Goal: Browse casually: Explore the website without a specific task or goal

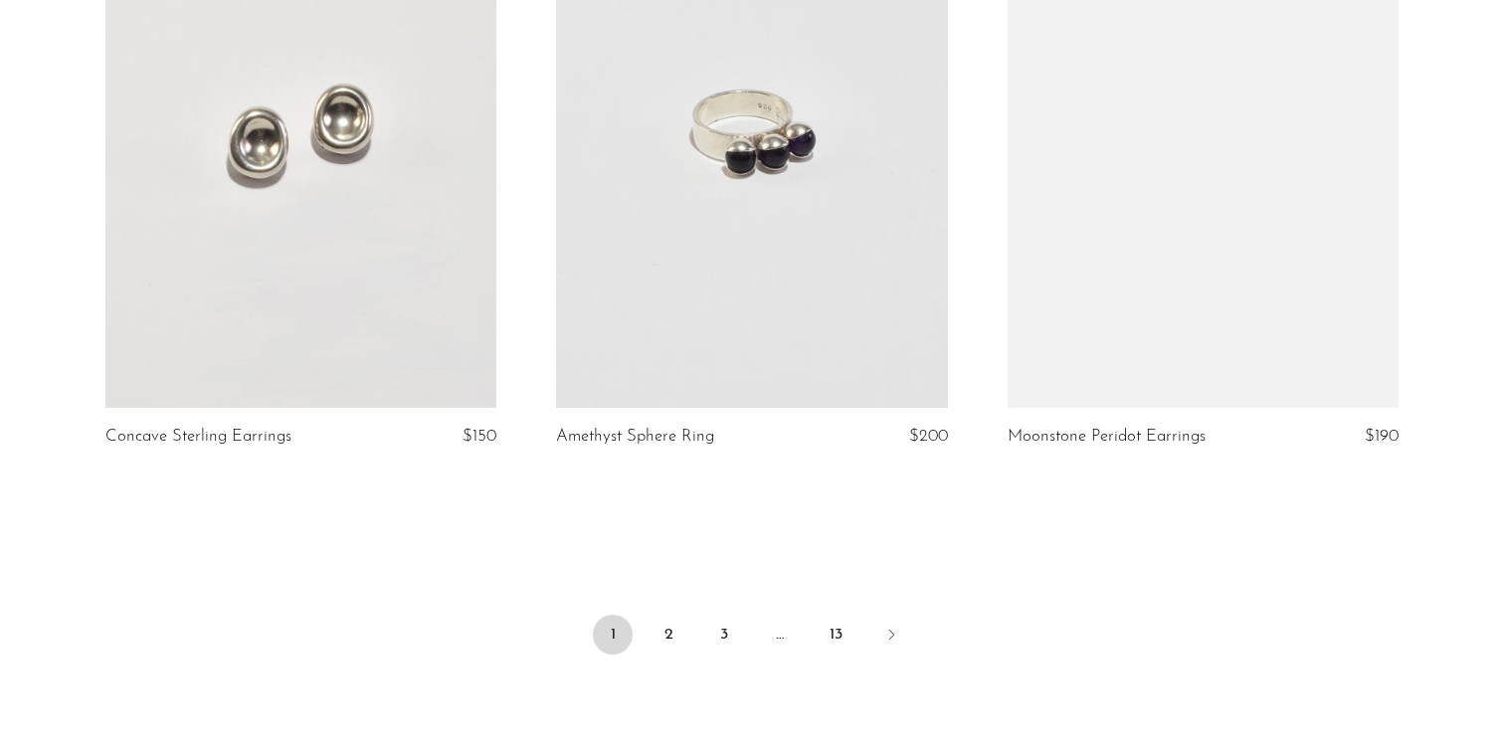
scroll to position [7343, 0]
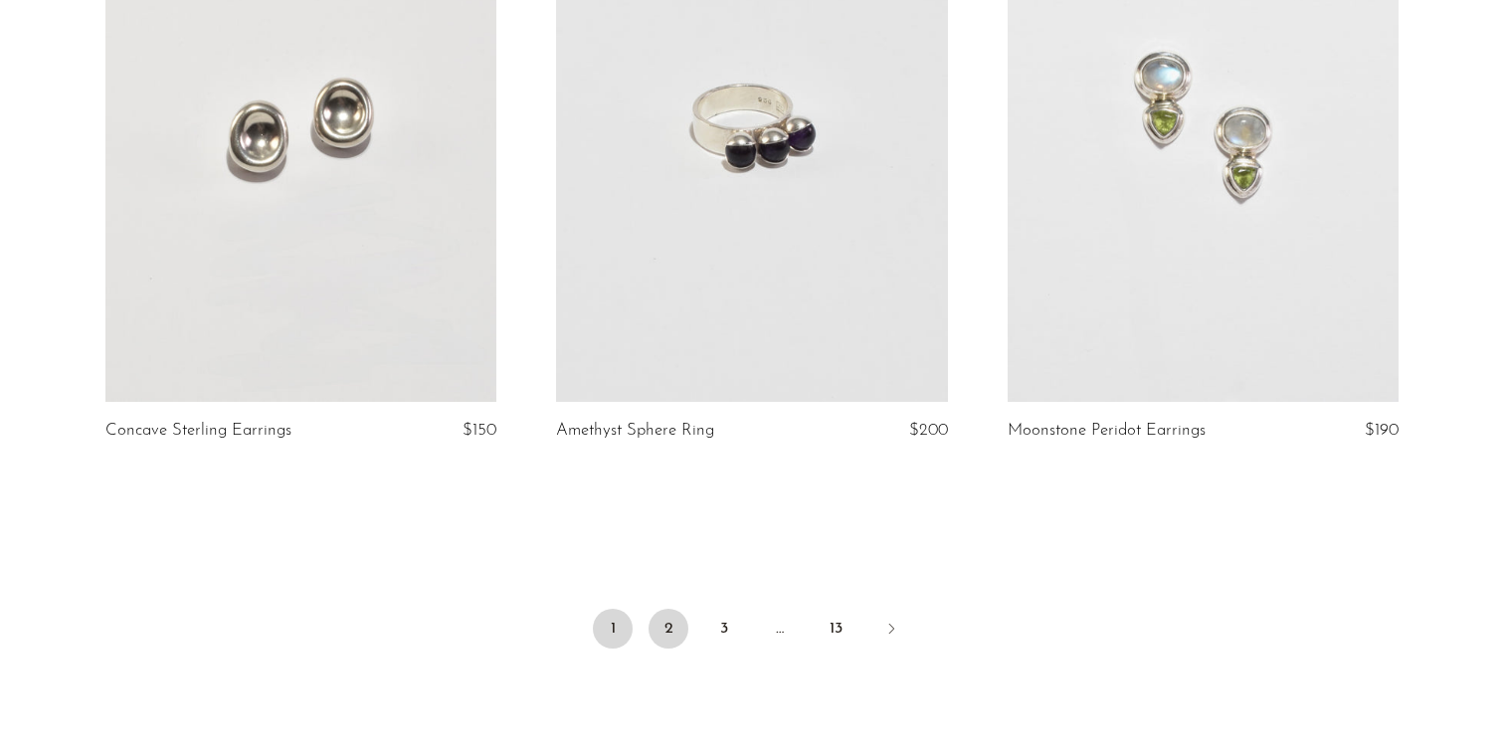
click at [667, 619] on link "2" at bounding box center [669, 629] width 40 height 40
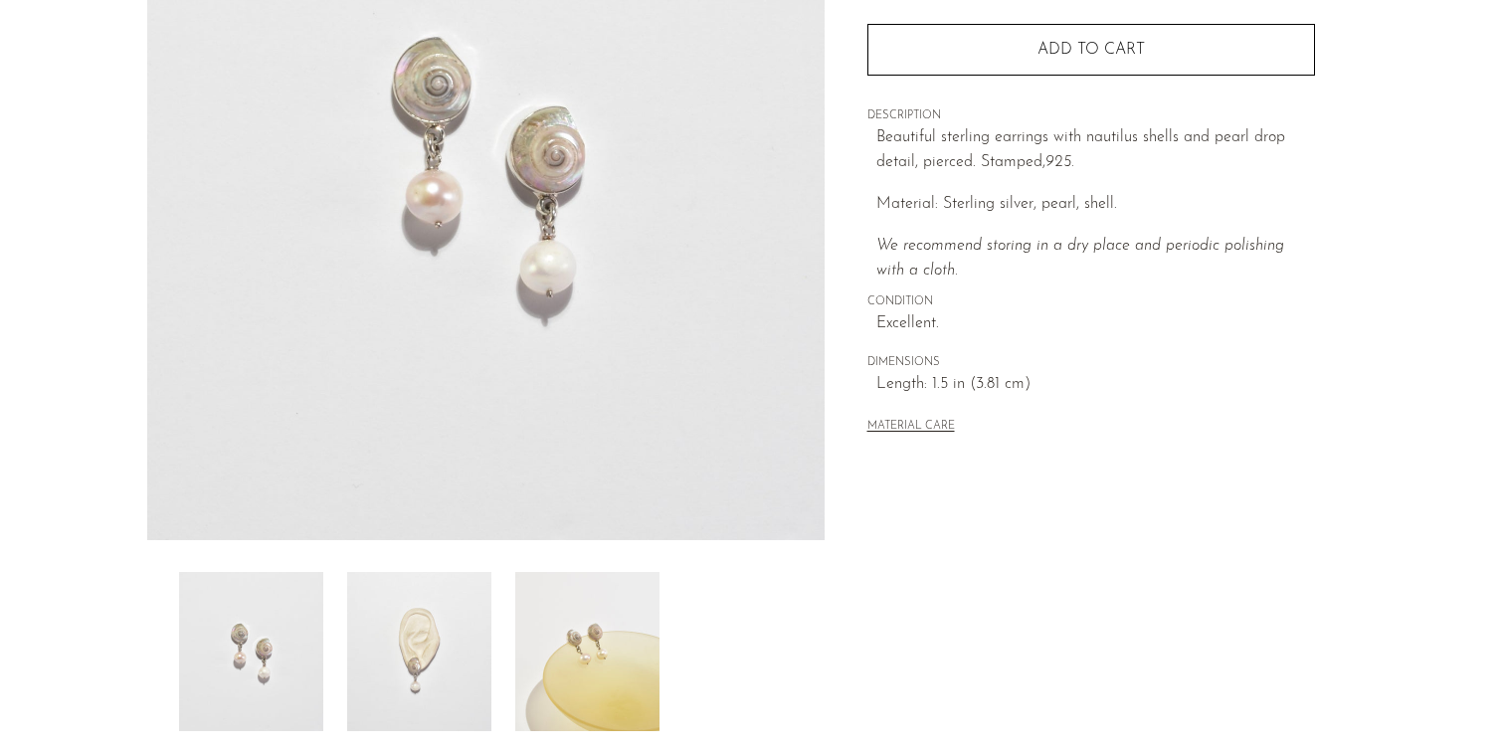
scroll to position [541, 0]
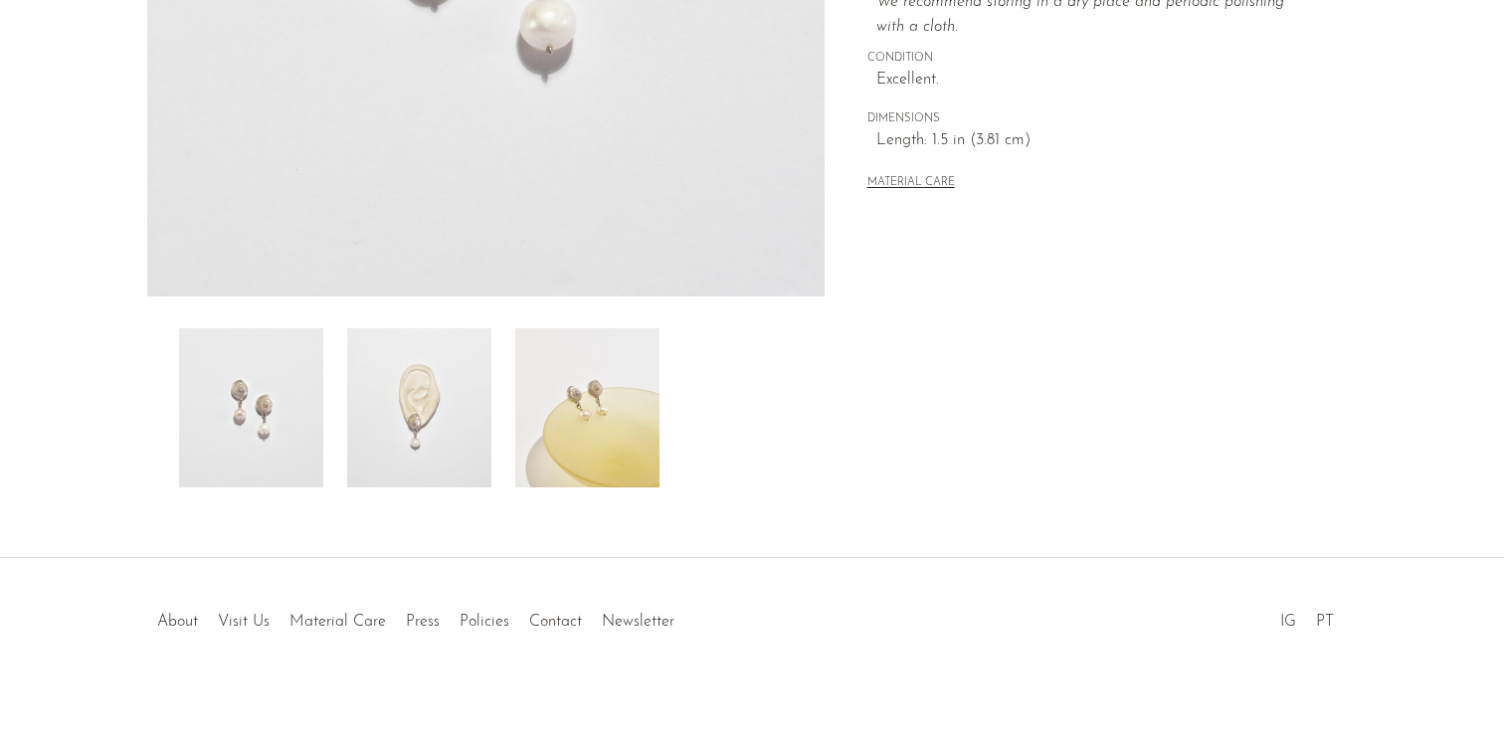
click at [442, 369] on img at bounding box center [419, 407] width 144 height 159
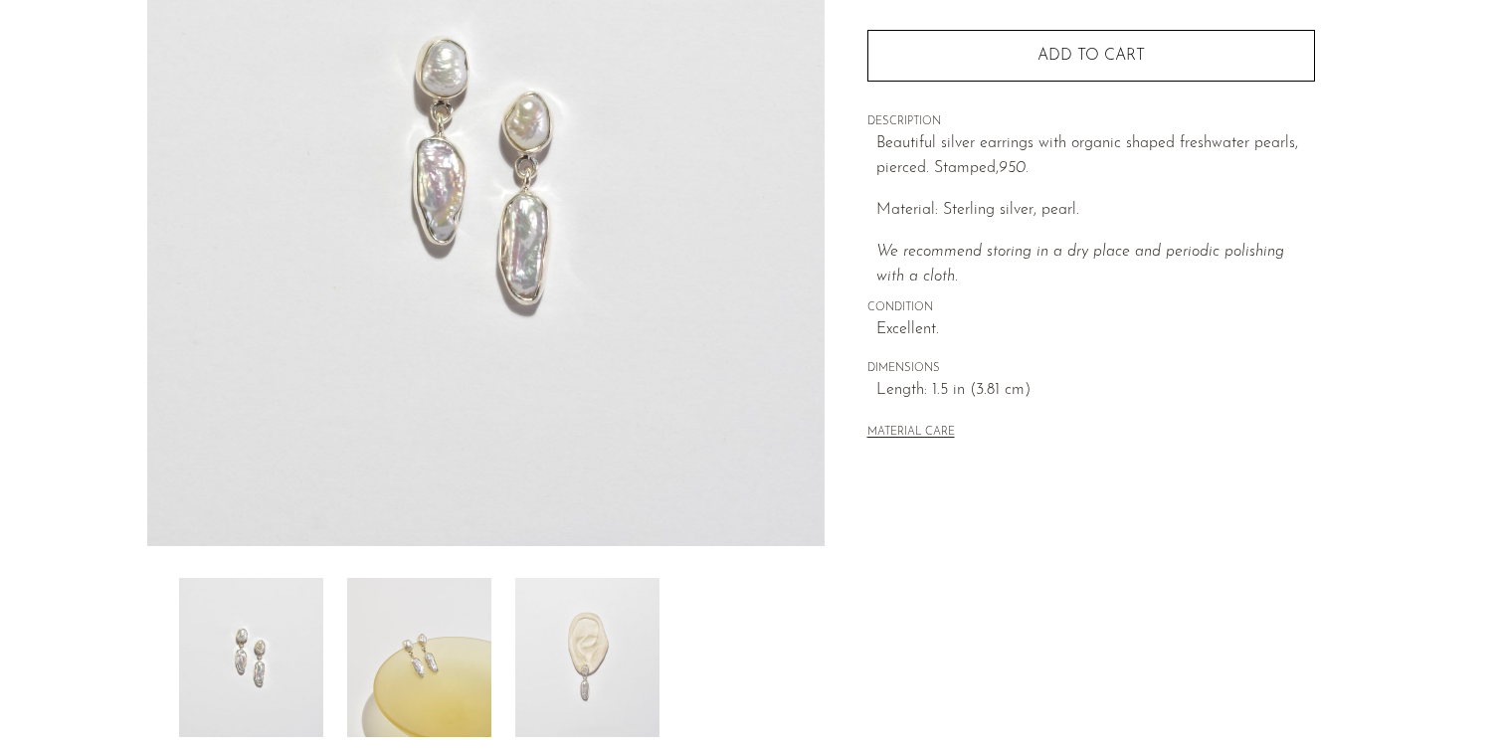
scroll to position [326, 0]
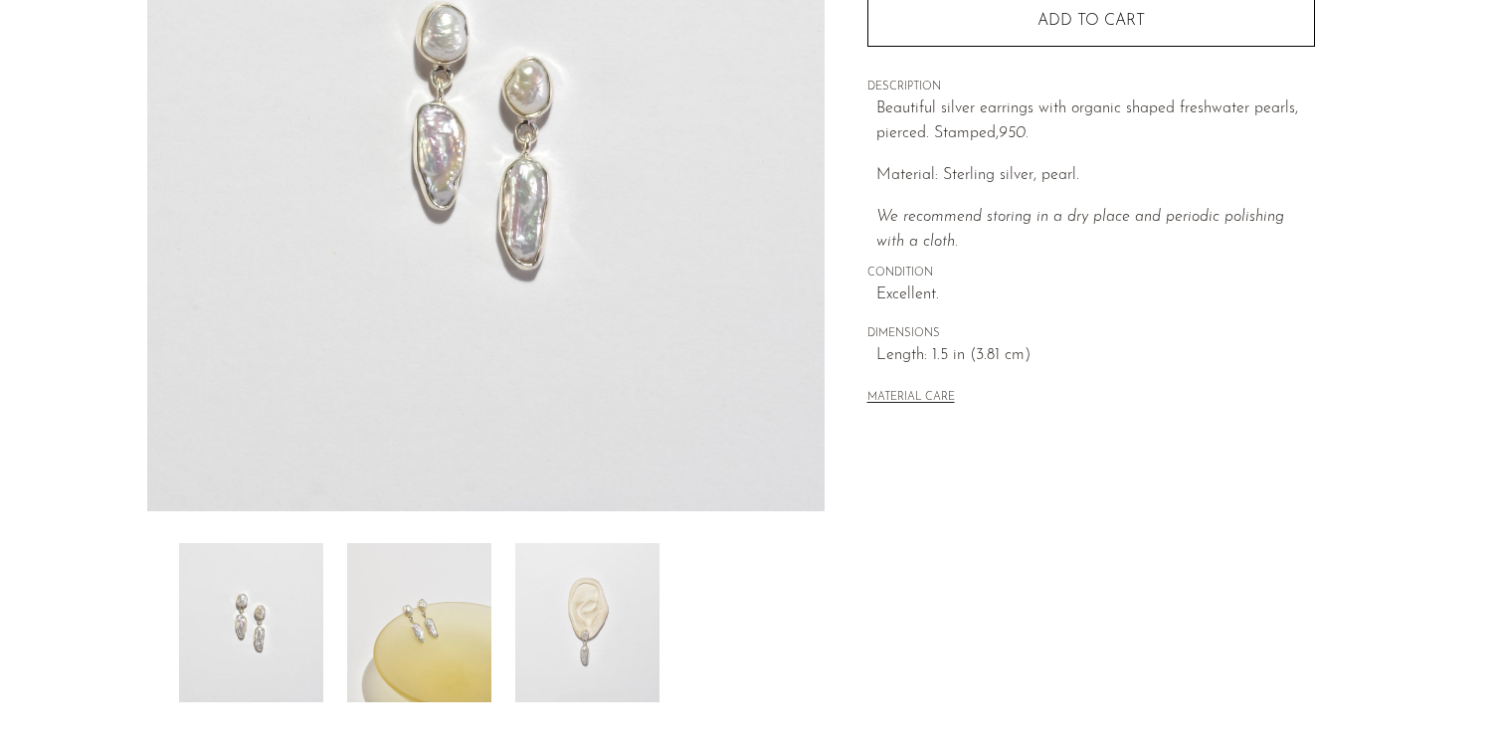
click at [565, 632] on img at bounding box center [587, 622] width 144 height 159
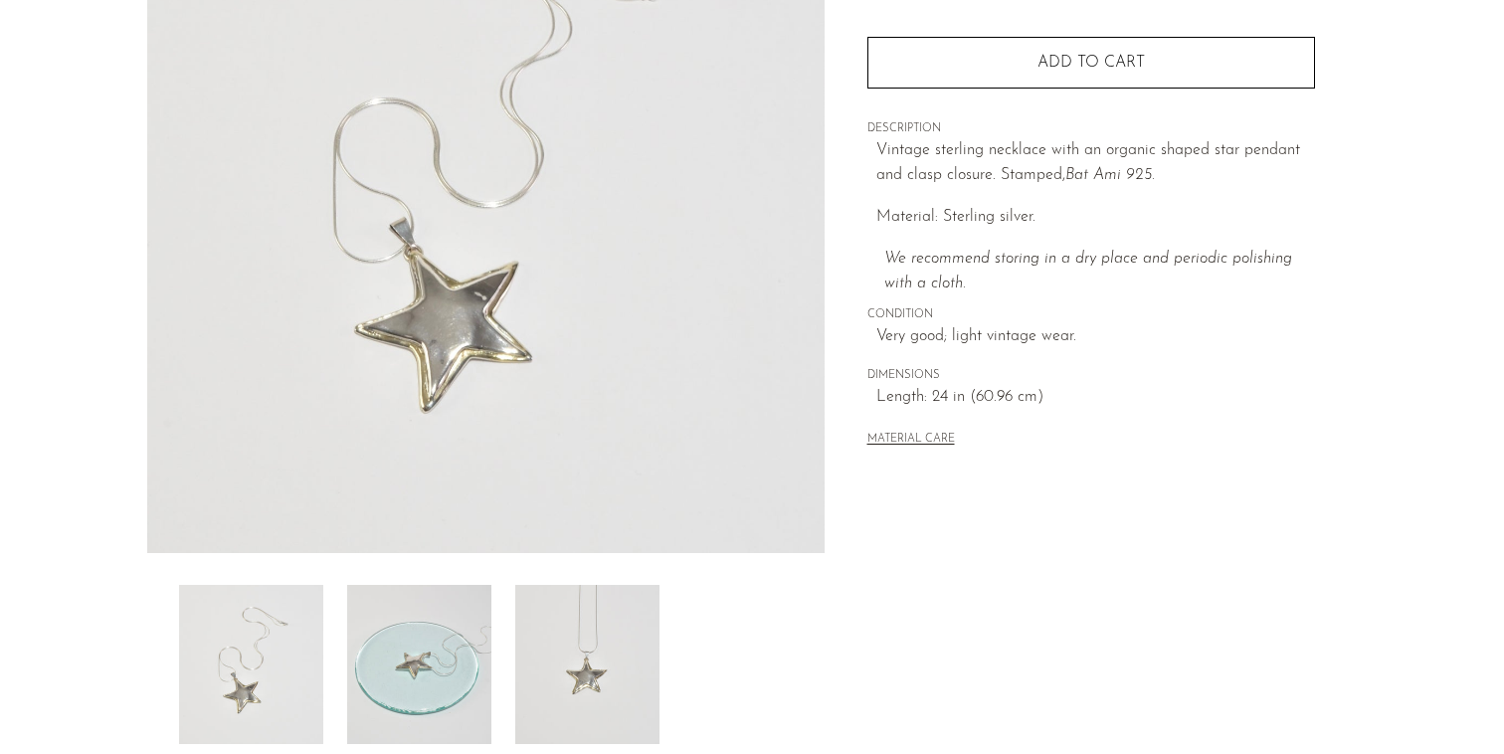
scroll to position [355, 0]
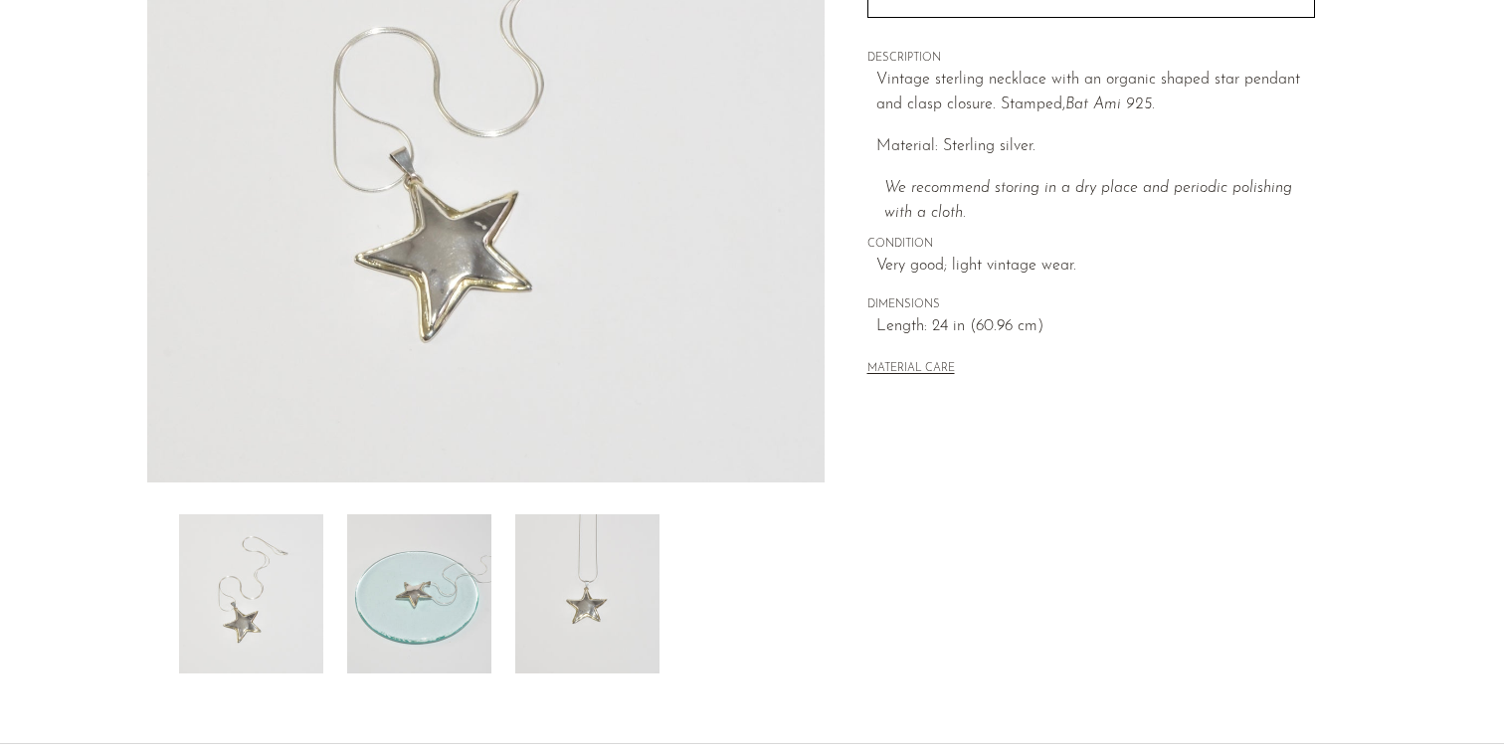
click at [602, 573] on img at bounding box center [587, 593] width 144 height 159
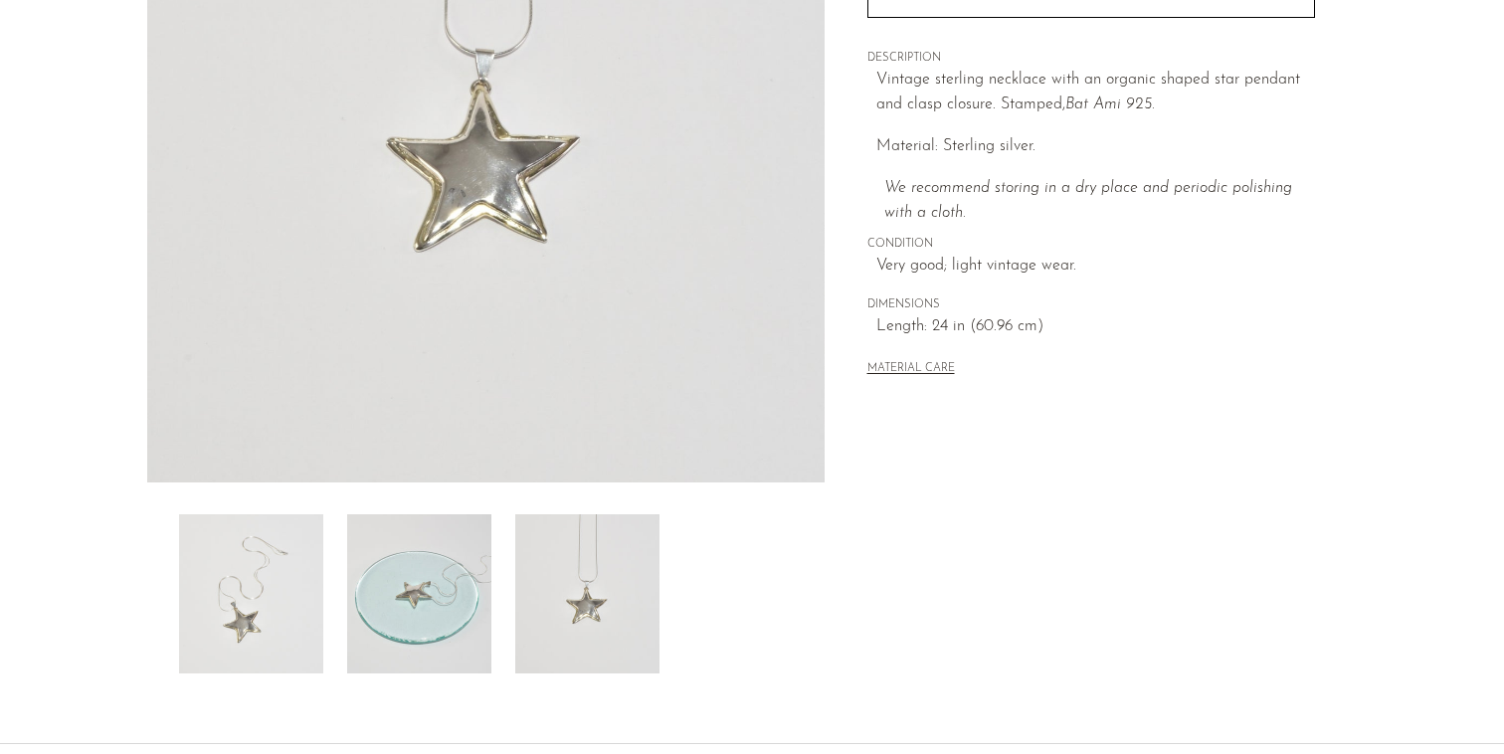
click at [470, 590] on img at bounding box center [419, 593] width 144 height 159
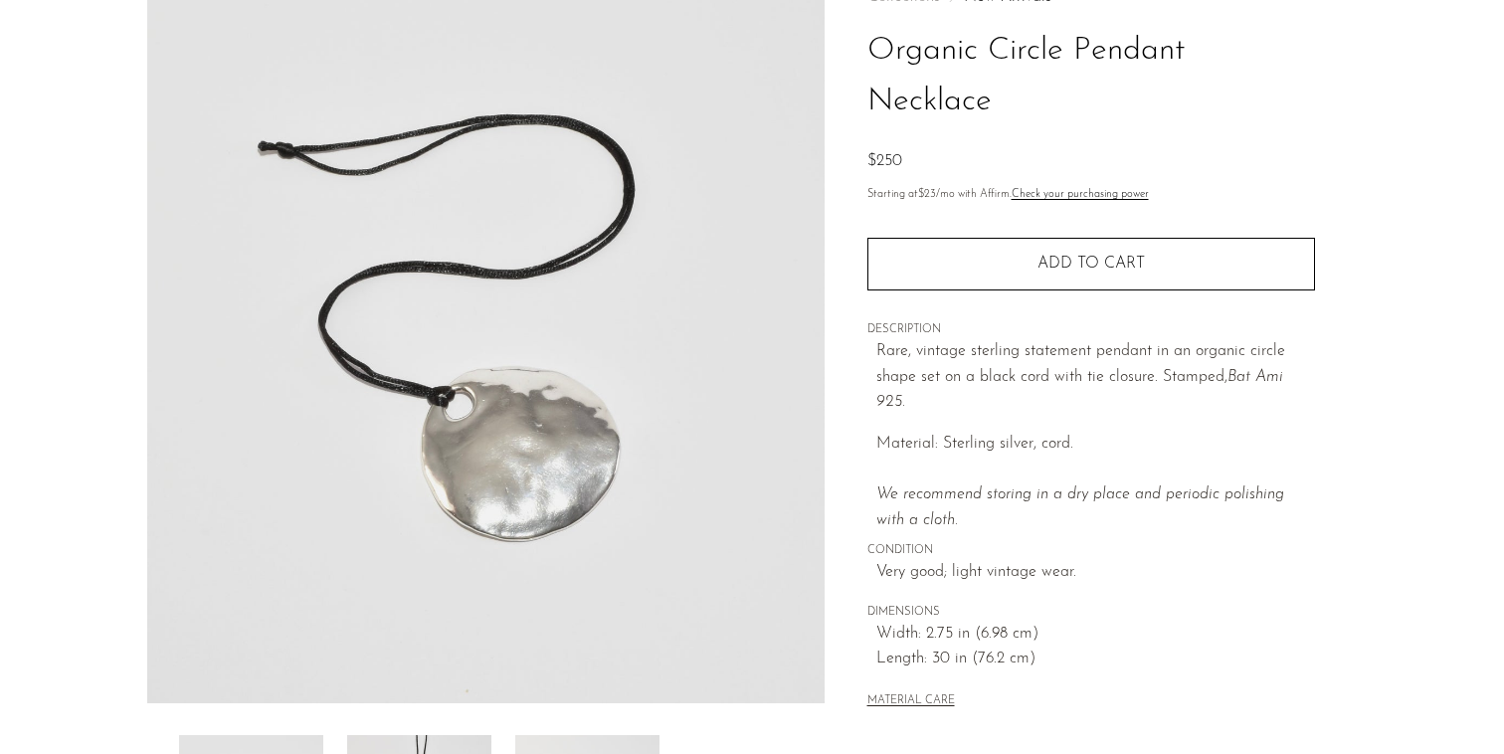
scroll to position [299, 0]
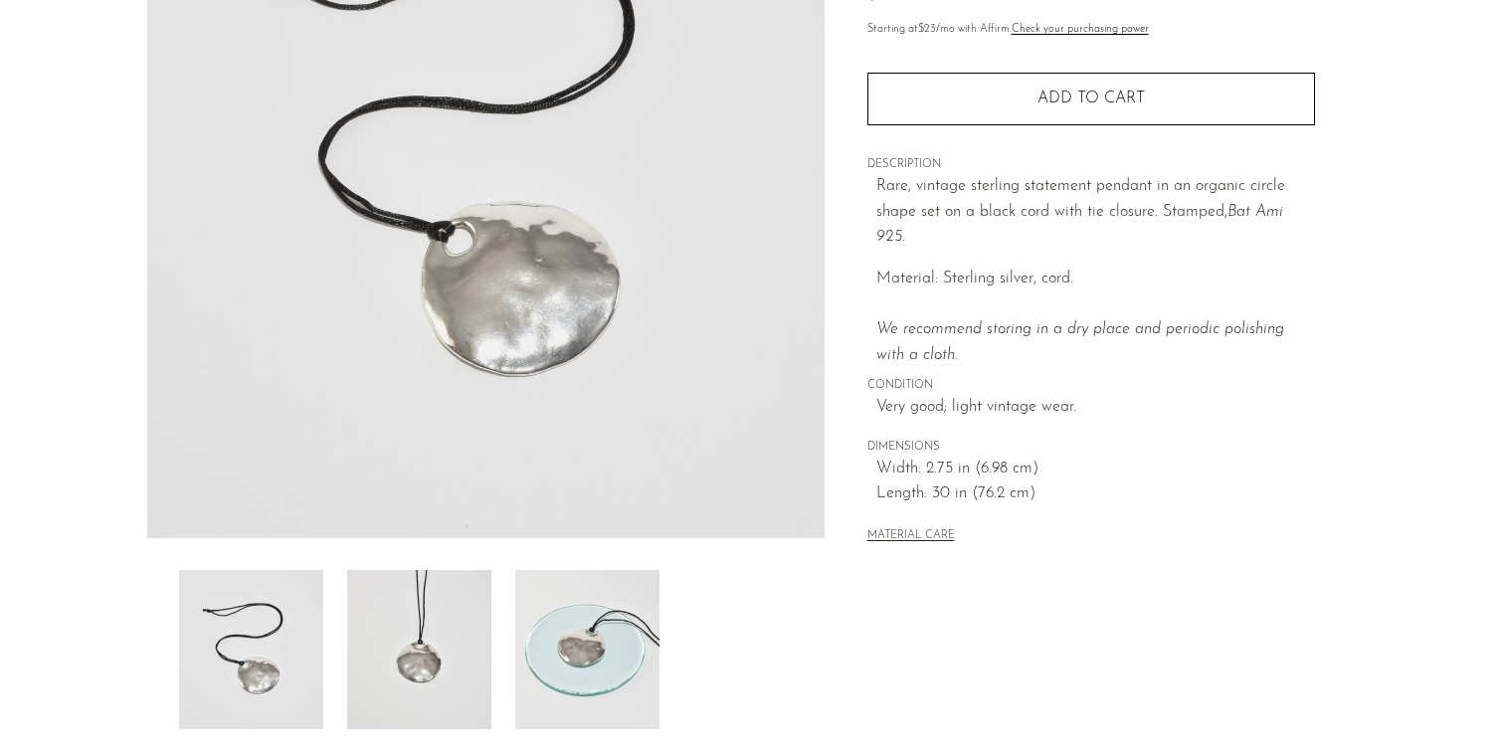
click at [599, 594] on img at bounding box center [587, 649] width 144 height 159
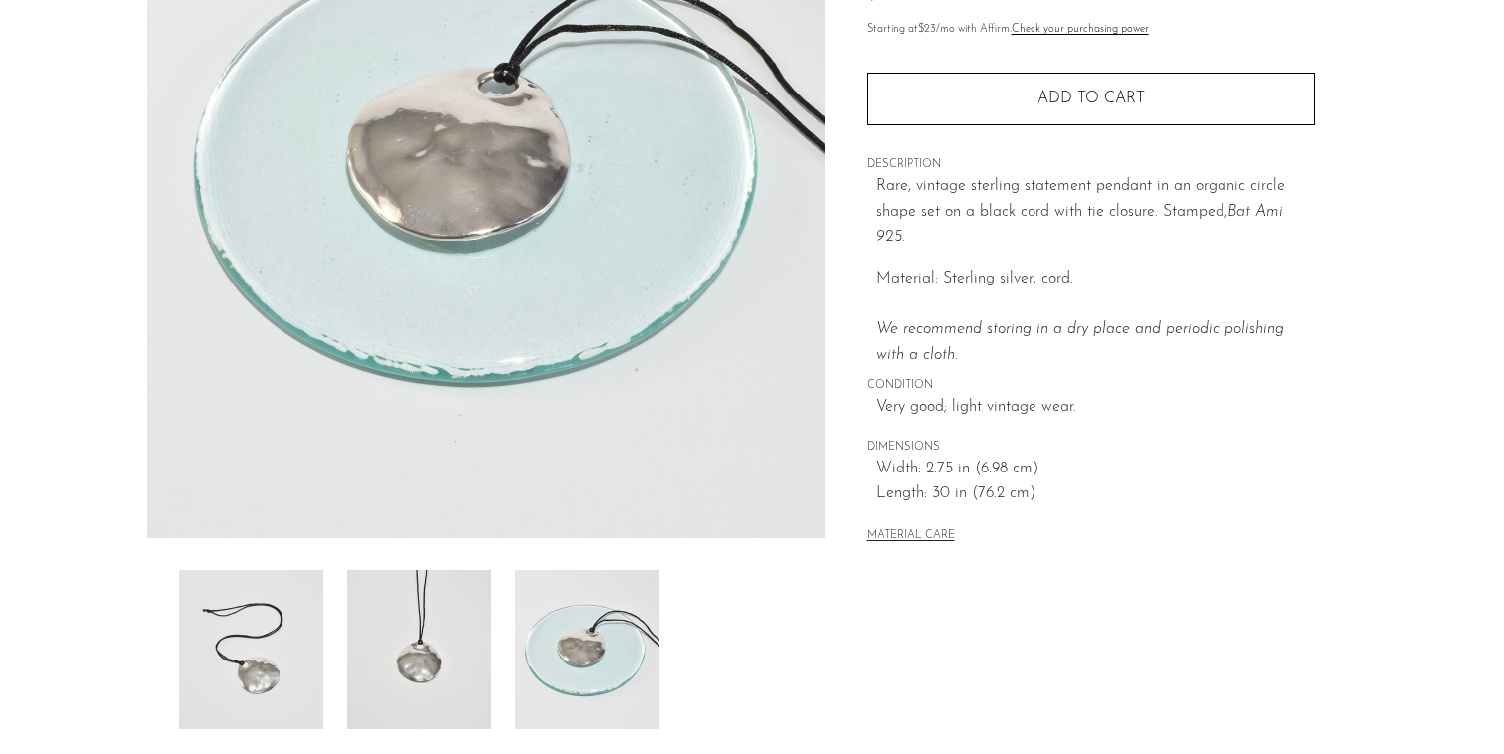
click at [472, 614] on img at bounding box center [419, 649] width 144 height 159
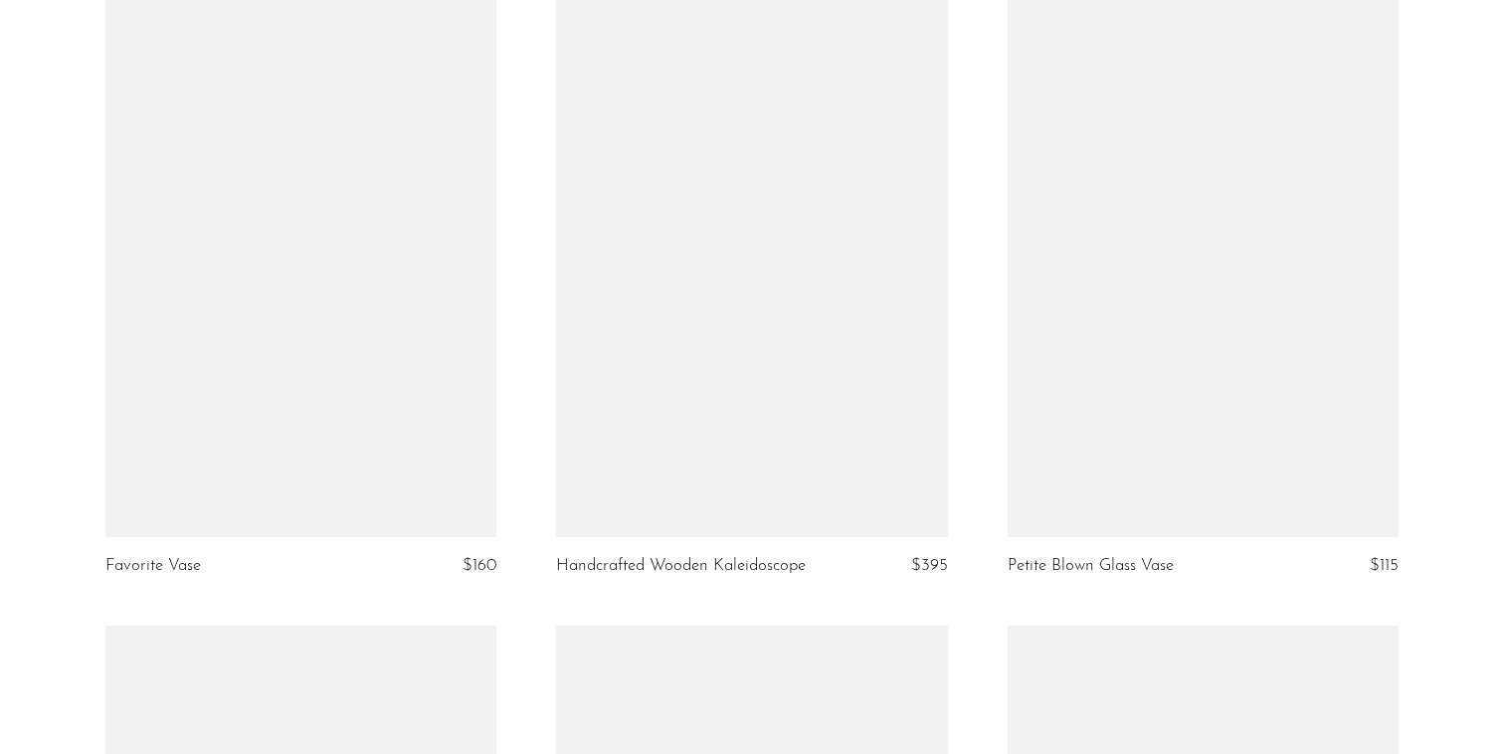
scroll to position [5941, 0]
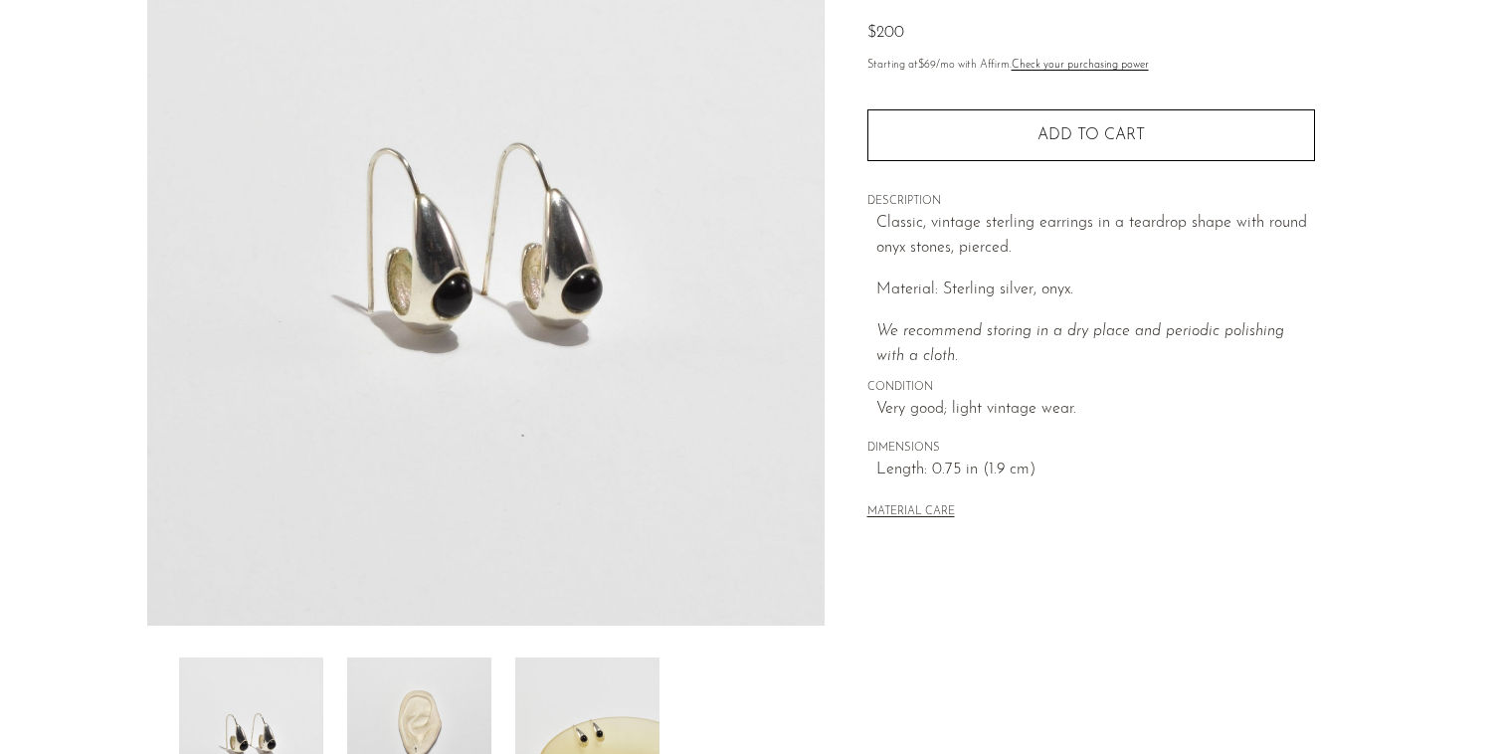
scroll to position [334, 0]
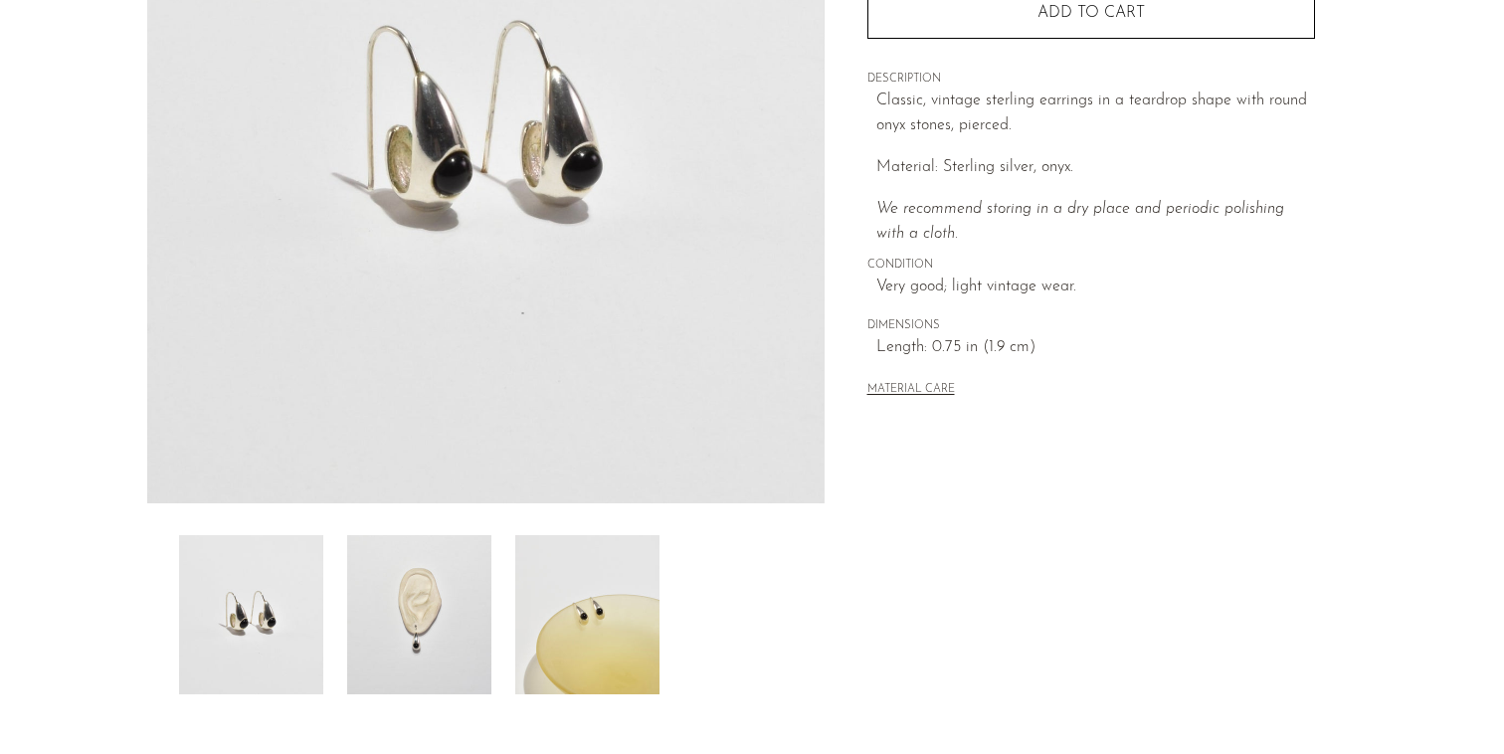
click at [429, 632] on img at bounding box center [419, 614] width 144 height 159
